Goal: Transaction & Acquisition: Purchase product/service

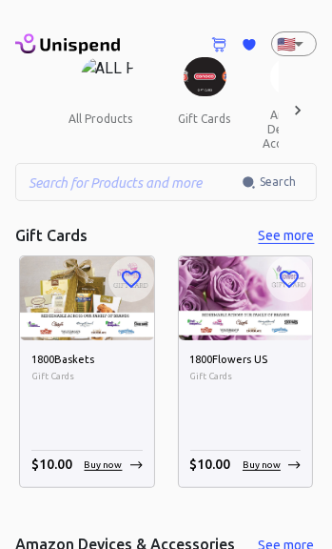
click at [297, 113] on icon at bounding box center [298, 110] width 6 height 10
click at [200, 97] on button "gift cards" at bounding box center [205, 119] width 86 height 46
click at [214, 114] on button "gift cards" at bounding box center [205, 119] width 86 height 46
